Goal: Navigation & Orientation: Find specific page/section

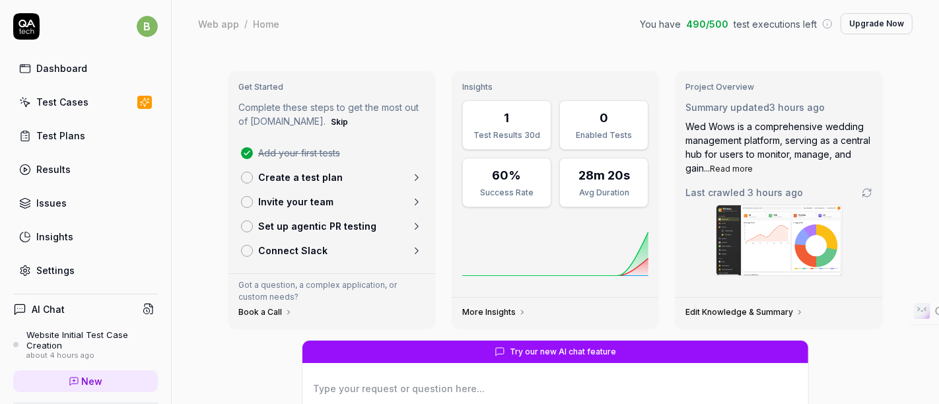
click at [242, 221] on div at bounding box center [247, 227] width 12 height 12
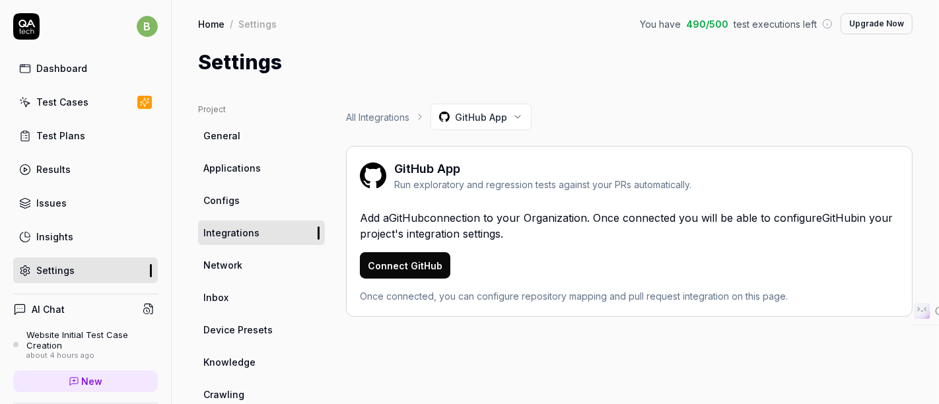
click at [75, 66] on div "Dashboard" at bounding box center [61, 68] width 51 height 14
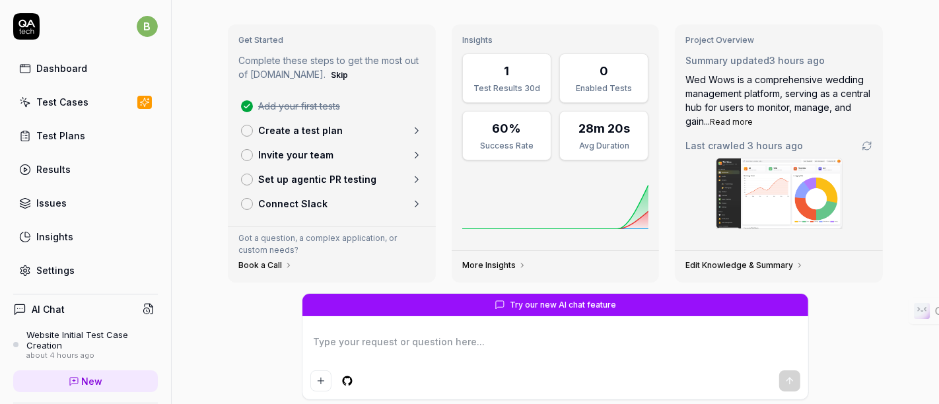
scroll to position [48, 0]
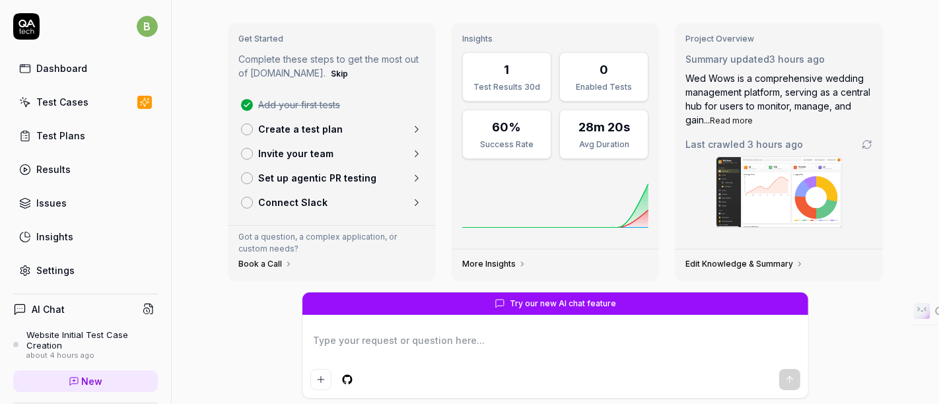
click at [730, 118] on button "Read more" at bounding box center [731, 121] width 43 height 12
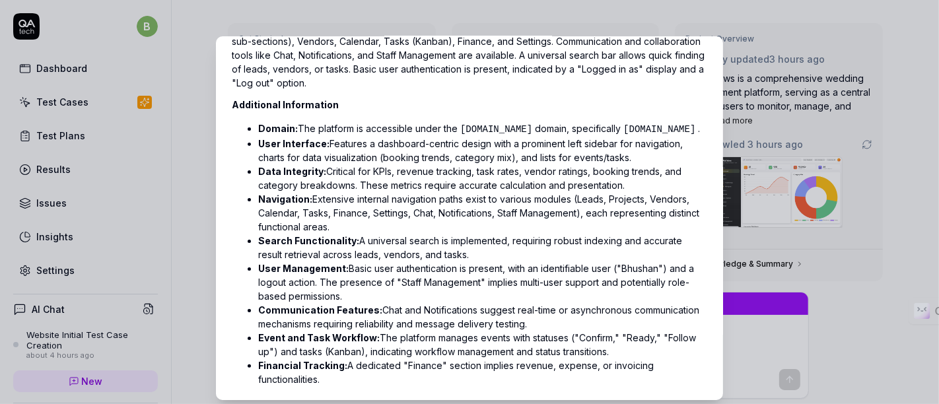
scroll to position [225, 0]
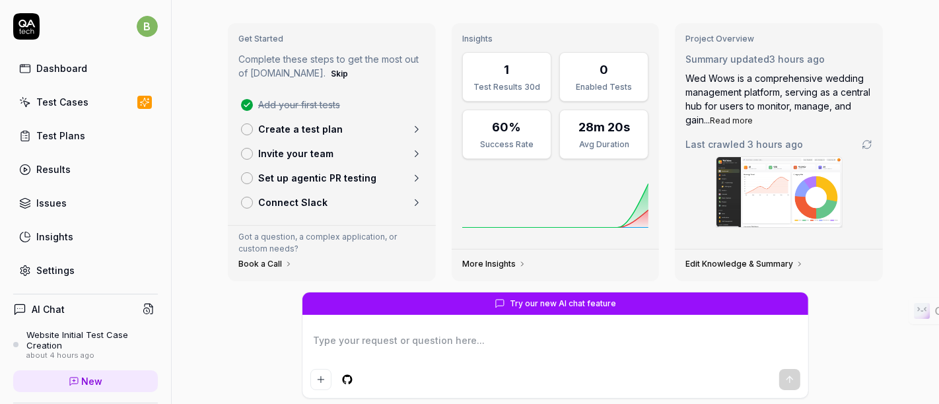
click at [881, 351] on div "Try our new AI chat feature What is my current test coverage? How can I improve…" at bounding box center [555, 400] width 676 height 217
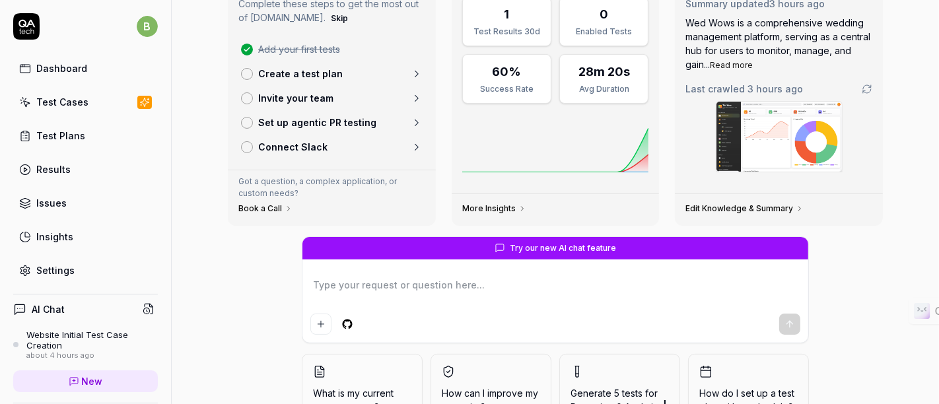
scroll to position [105, 0]
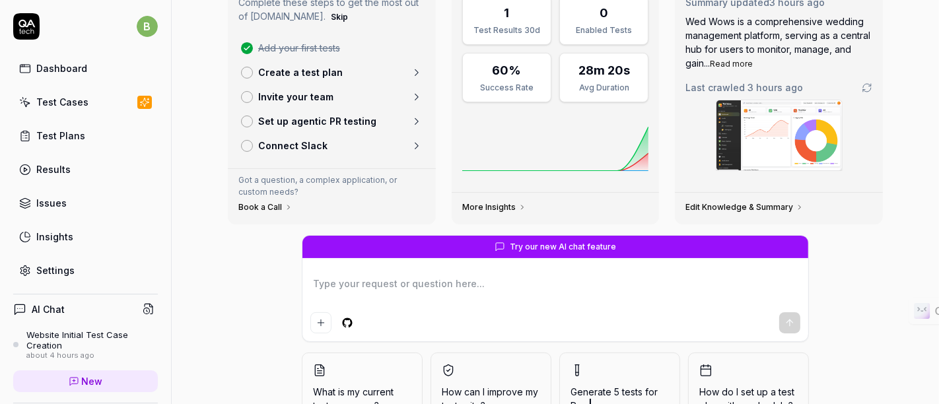
type textarea "*"
click at [492, 203] on link "More Insights" at bounding box center [494, 207] width 64 height 11
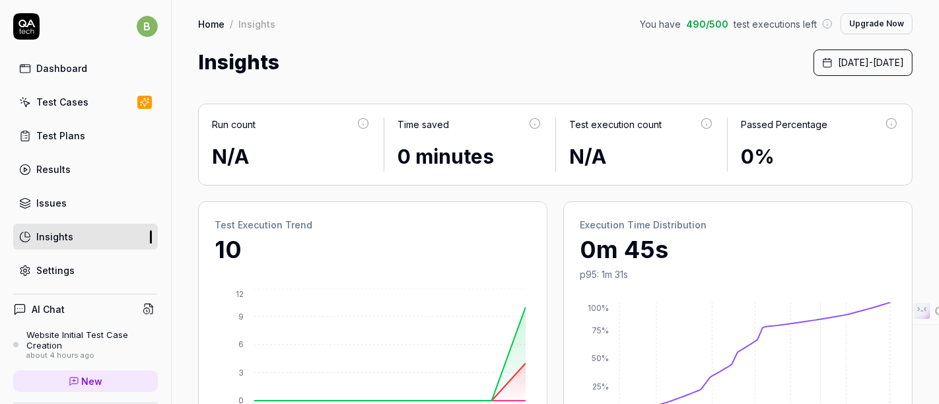
click at [69, 135] on div "Test Plans" at bounding box center [60, 136] width 49 height 14
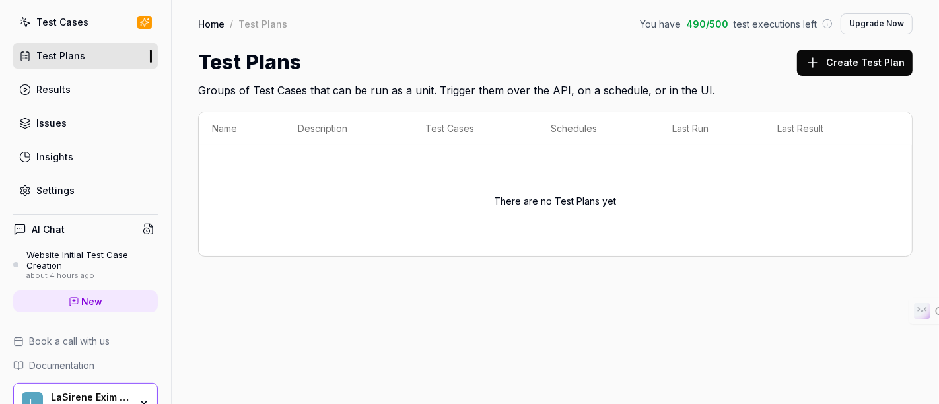
scroll to position [81, 0]
click at [64, 82] on div "Results" at bounding box center [53, 89] width 34 height 14
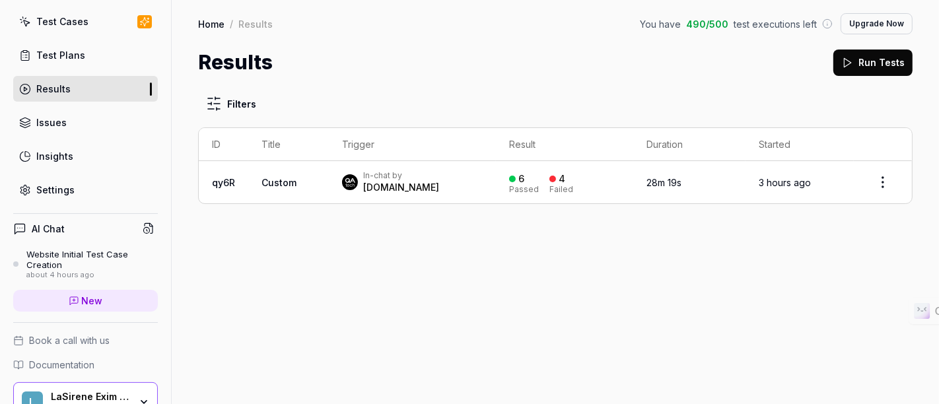
click at [46, 116] on div "Issues" at bounding box center [51, 123] width 30 height 14
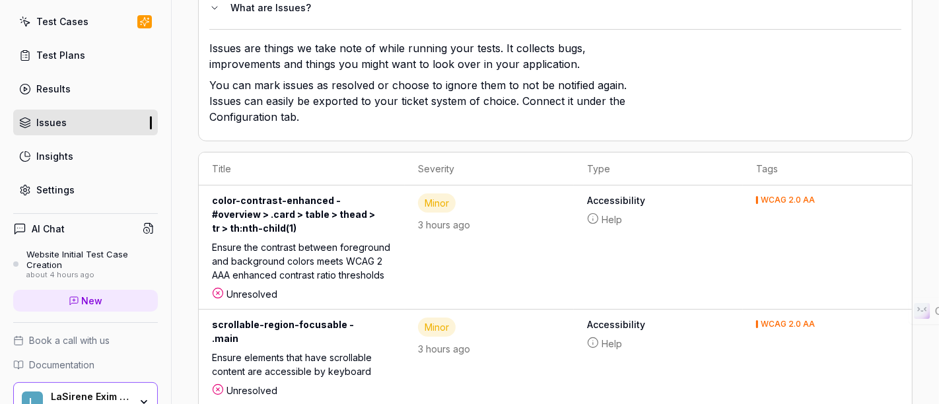
scroll to position [221, 0]
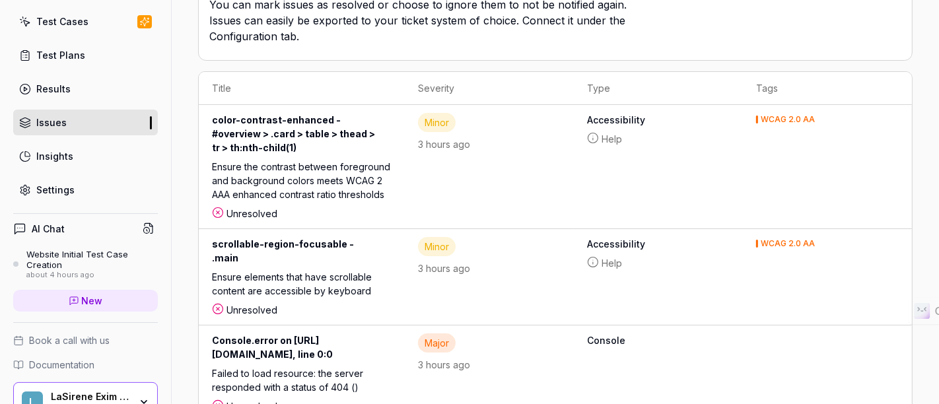
click at [61, 155] on div "Insights" at bounding box center [54, 156] width 37 height 14
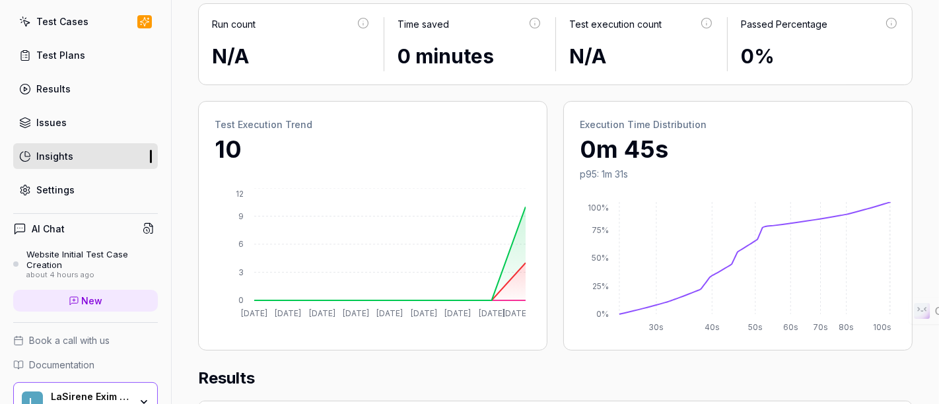
scroll to position [141, 0]
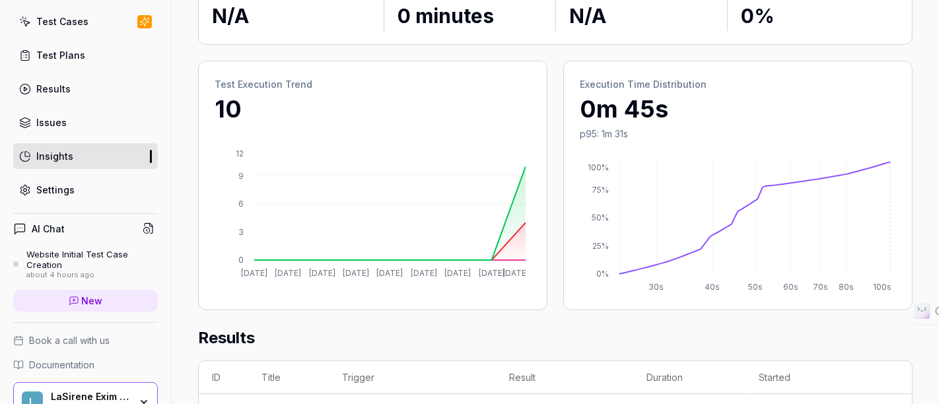
click at [65, 185] on div "Settings" at bounding box center [55, 190] width 38 height 14
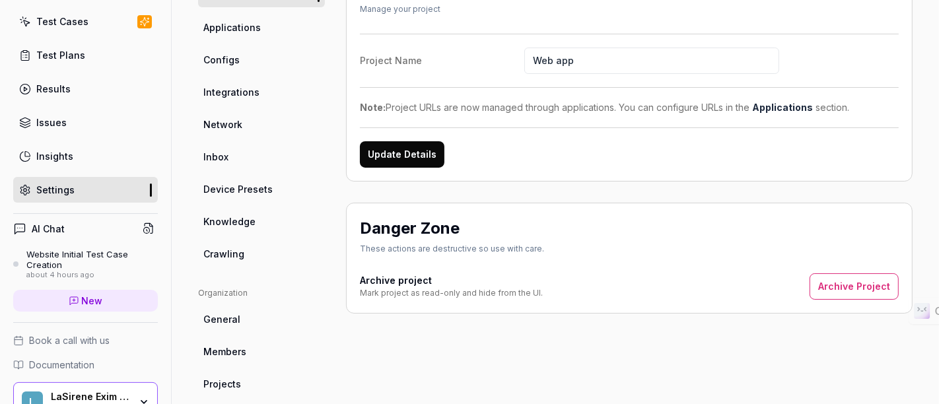
scroll to position [104, 0]
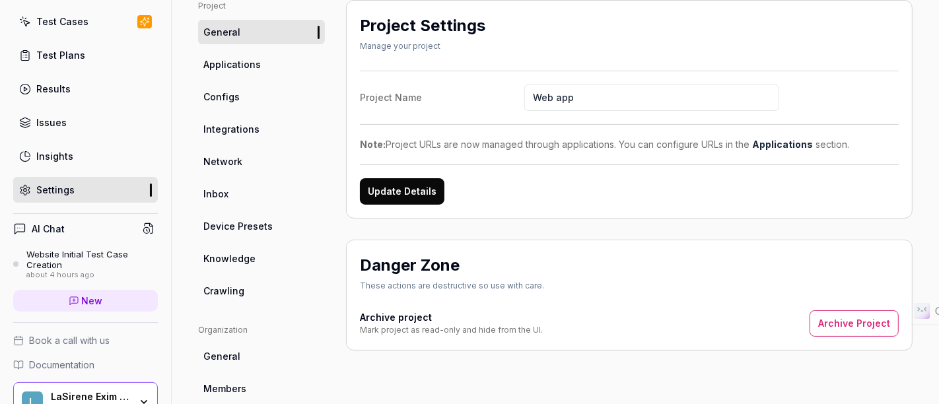
click at [227, 65] on span "Applications" at bounding box center [231, 64] width 57 height 14
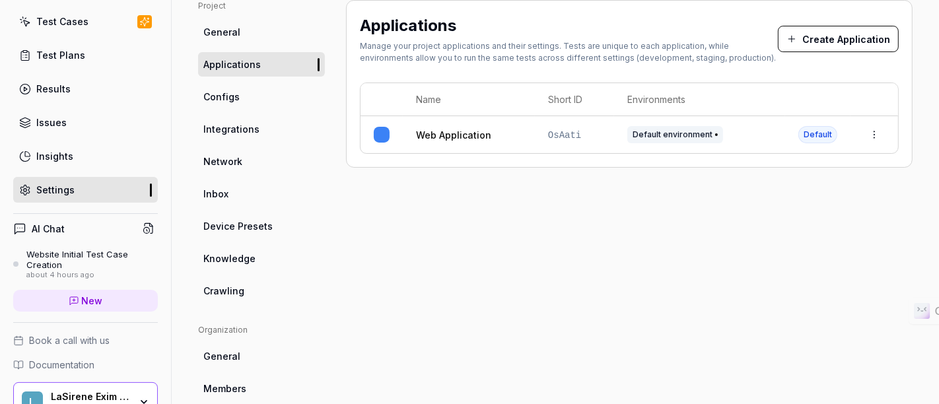
click at [215, 90] on span "Configs" at bounding box center [221, 97] width 36 height 14
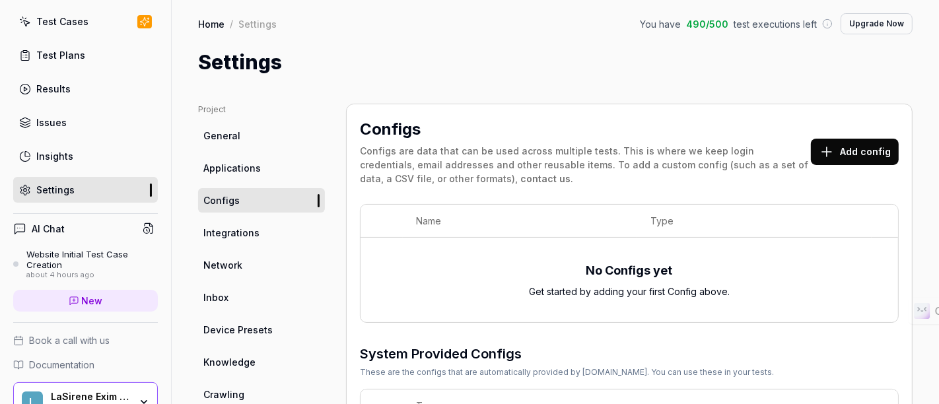
click at [51, 85] on div "Results" at bounding box center [53, 89] width 34 height 14
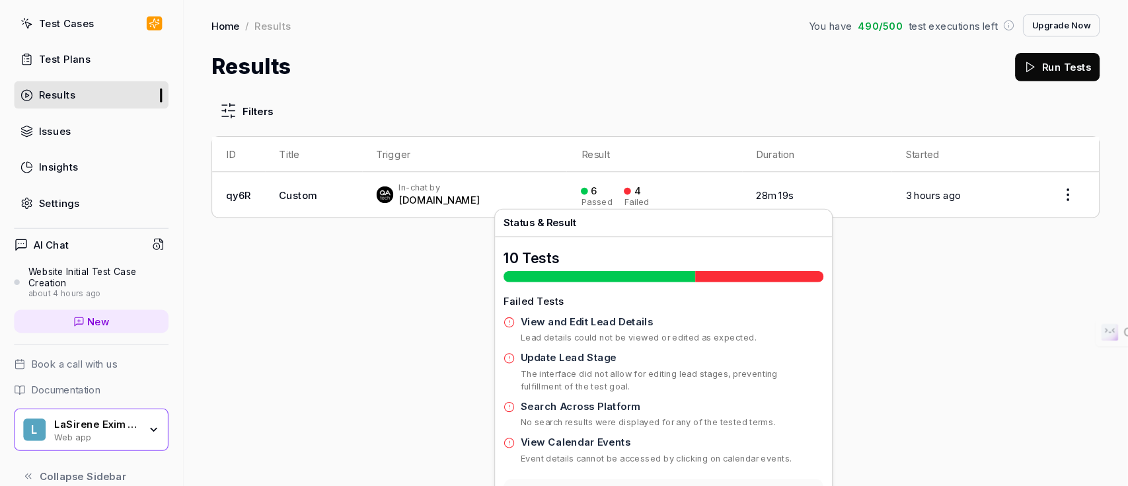
scroll to position [65, 0]
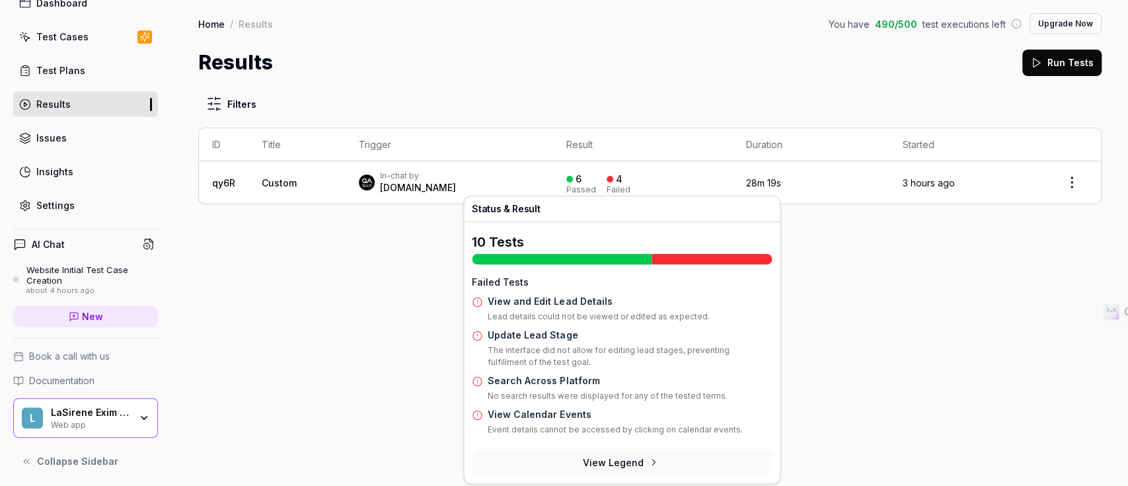
click at [618, 404] on button "View Legend" at bounding box center [622, 462] width 300 height 26
click at [634, 404] on button "View Legend" at bounding box center [622, 462] width 300 height 26
click at [654, 404] on icon at bounding box center [653, 461] width 11 height 11
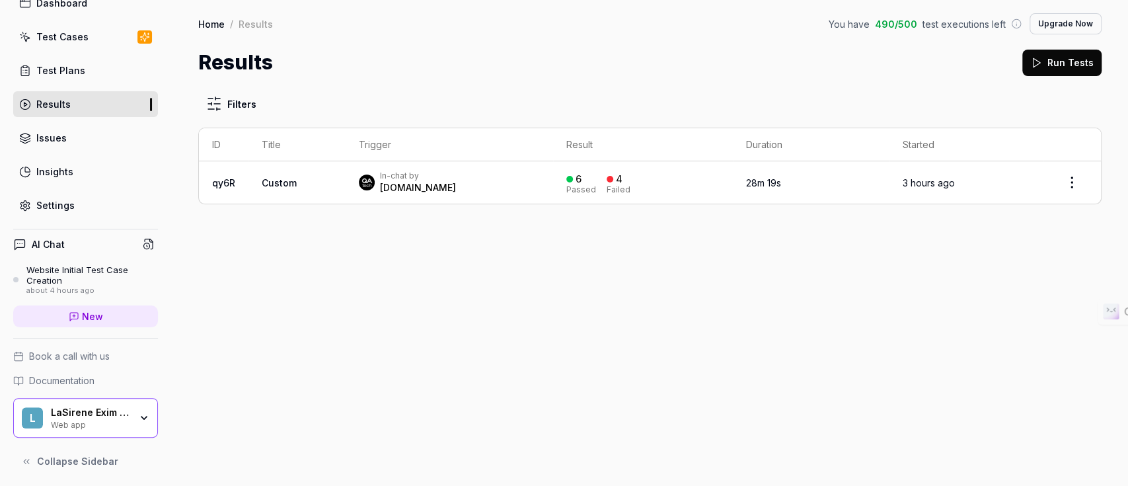
click at [939, 188] on html "b Dashboard Test Cases Test Plans Results Issues Insights Settings AI Chat Webs…" at bounding box center [564, 243] width 1128 height 486
click at [939, 182] on html "b Dashboard Test Cases Test Plans Results Issues Insights Settings AI Chat Webs…" at bounding box center [564, 243] width 1128 height 486
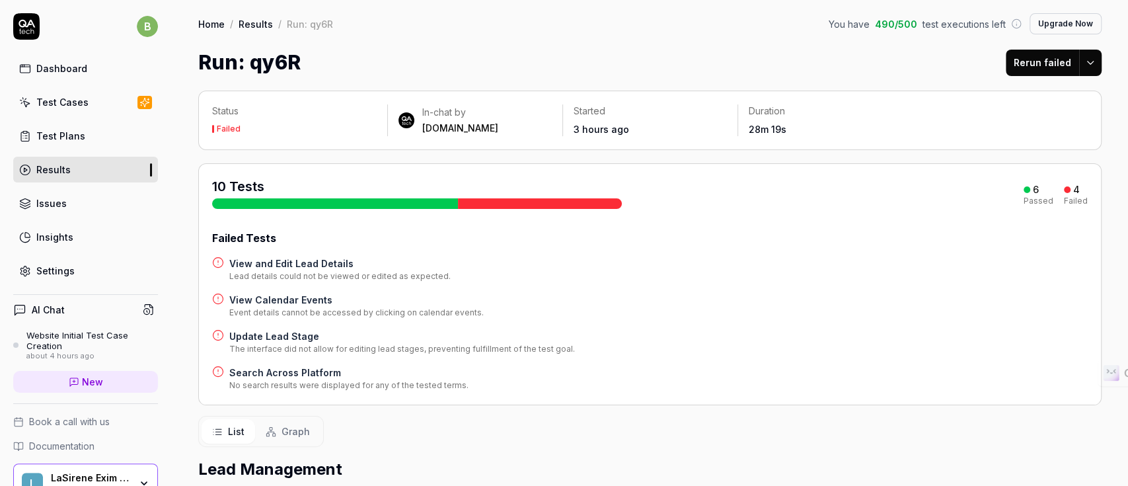
scroll to position [65, 0]
